Goal: Task Accomplishment & Management: Manage account settings

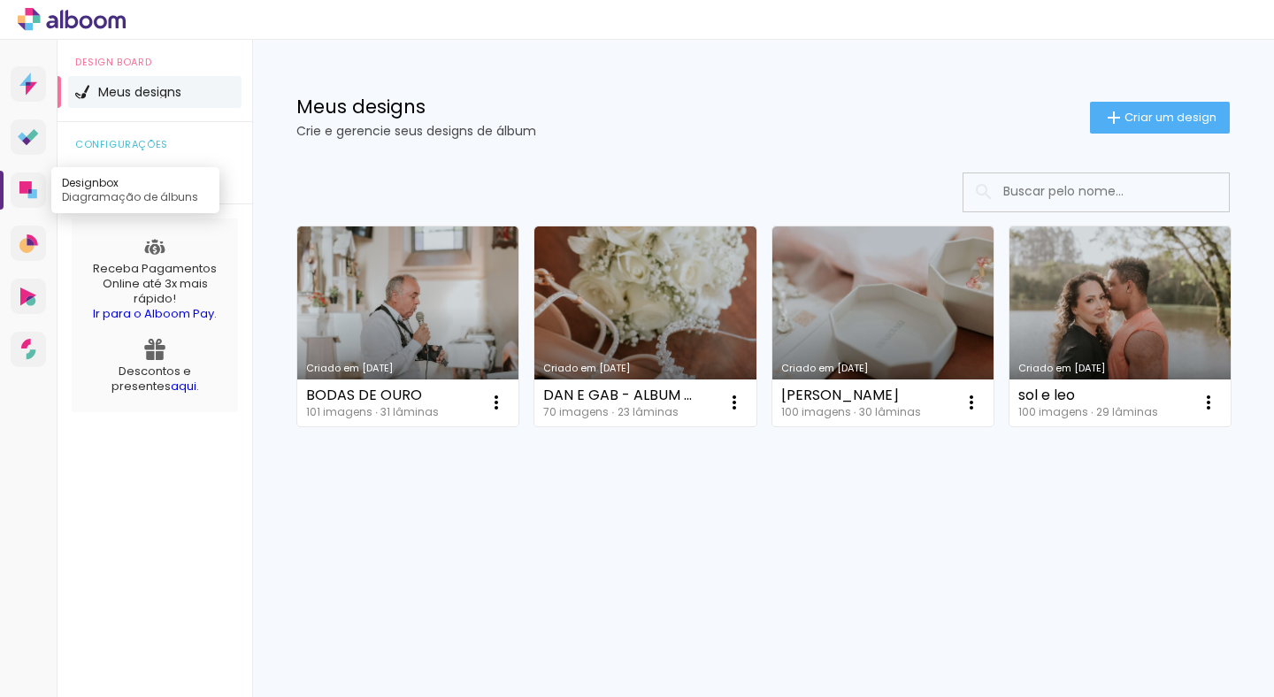
click at [32, 197] on icon at bounding box center [32, 193] width 9 height 9
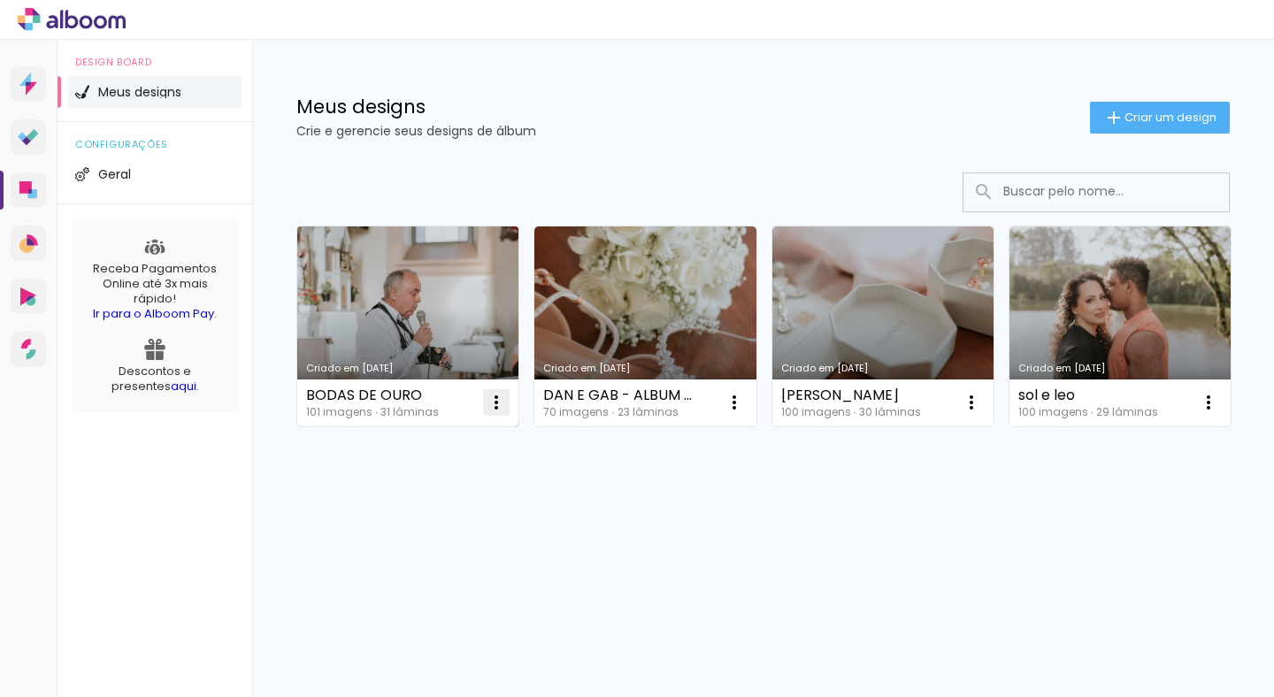
click at [492, 408] on iron-icon at bounding box center [496, 402] width 21 height 21
click at [424, 394] on div "BODAS DE OURO" at bounding box center [372, 396] width 133 height 14
click at [405, 364] on div "Criado em [DATE]" at bounding box center [408, 369] width 204 height 10
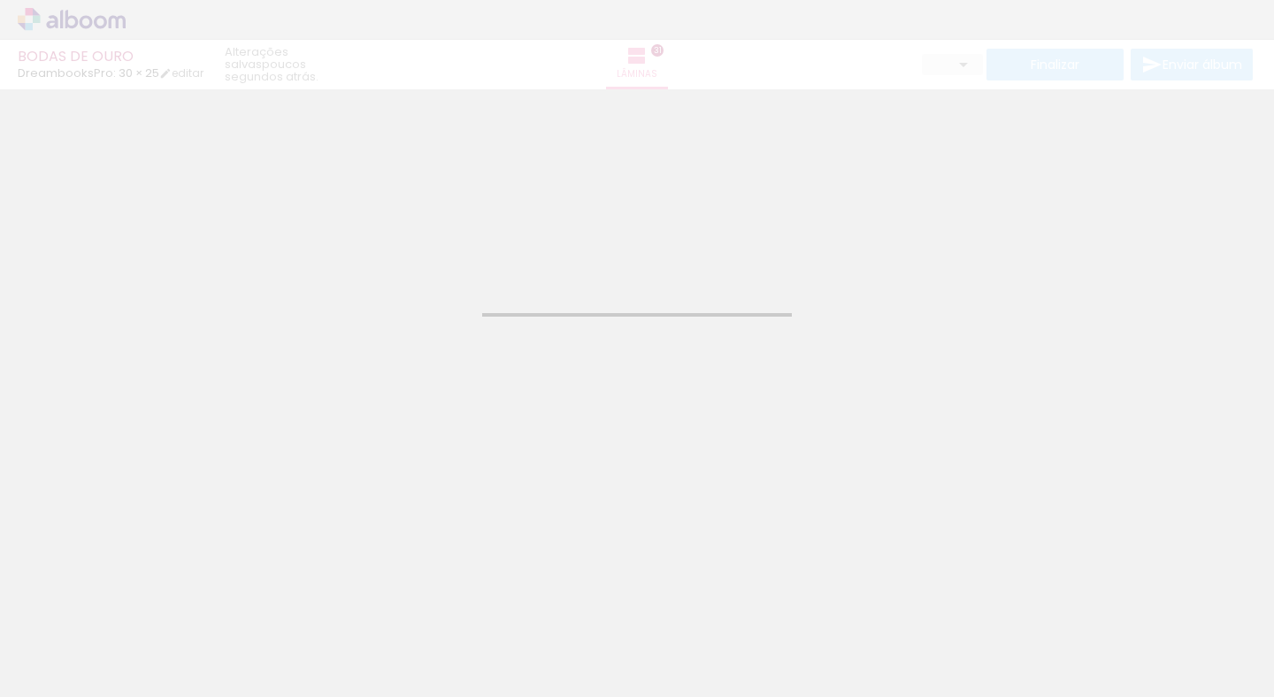
type input "JPG"
type input "Alta, 300 DPI"
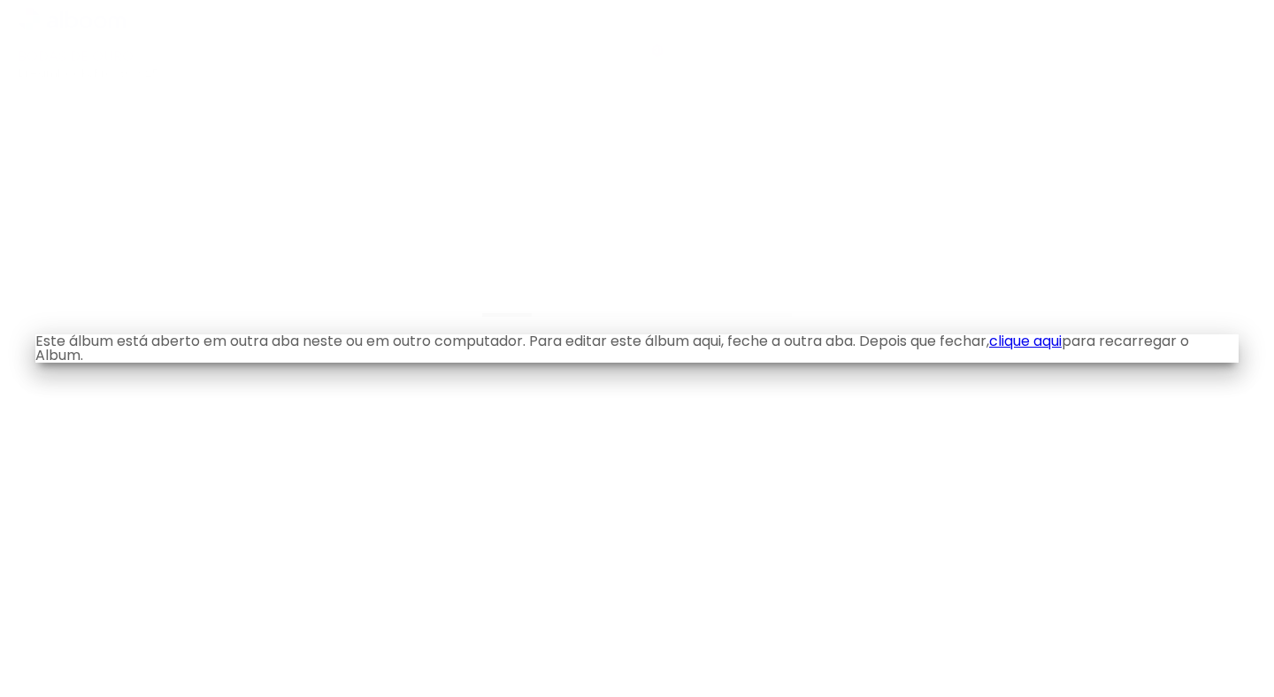
click at [93, 16] on body "link( href="../../bower_components/polymer/polymer.html" rel="import" ) picture…" at bounding box center [637, 348] width 1274 height 697
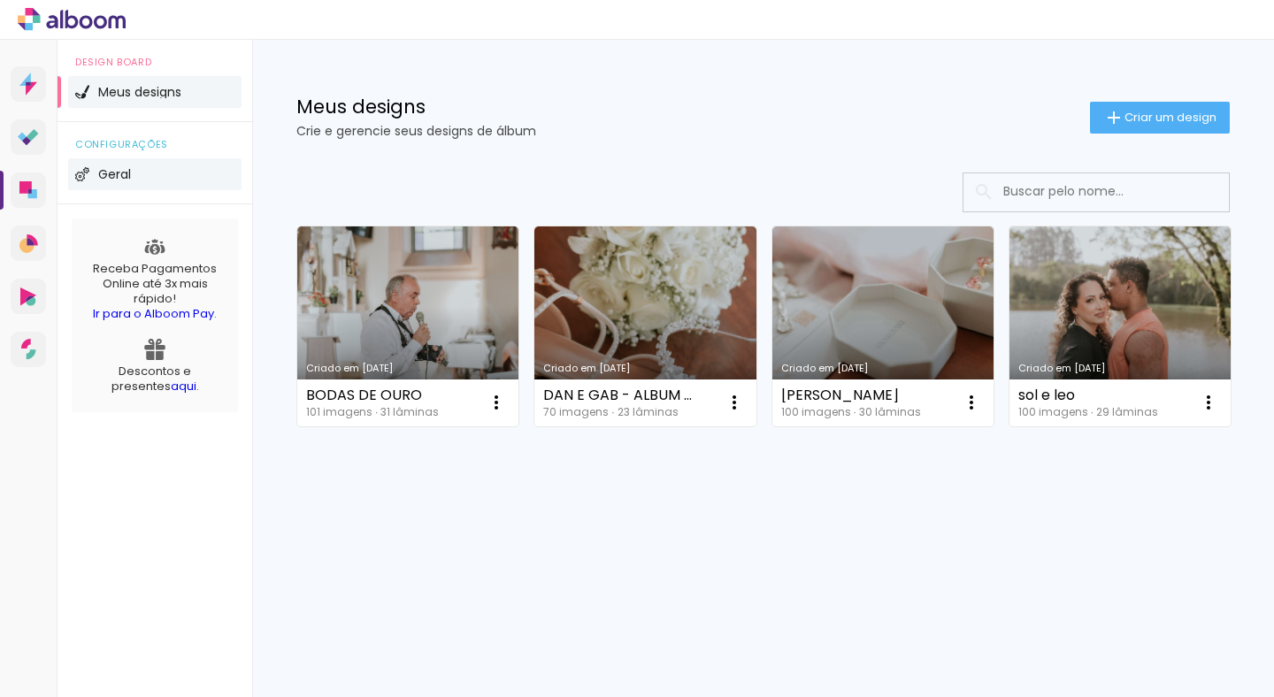
click at [107, 173] on span "Geral" at bounding box center [114, 174] width 33 height 12
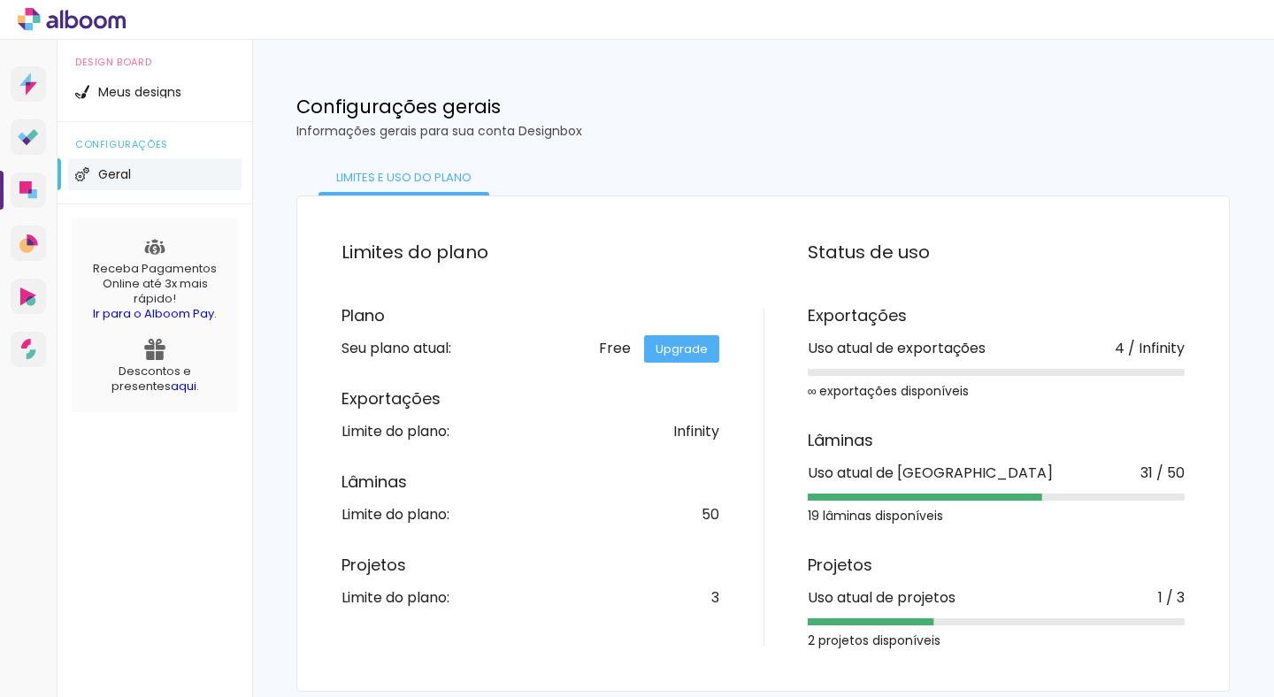
click at [675, 348] on link "Upgrade" at bounding box center [681, 348] width 75 height 27
